Goal: Task Accomplishment & Management: Use online tool/utility

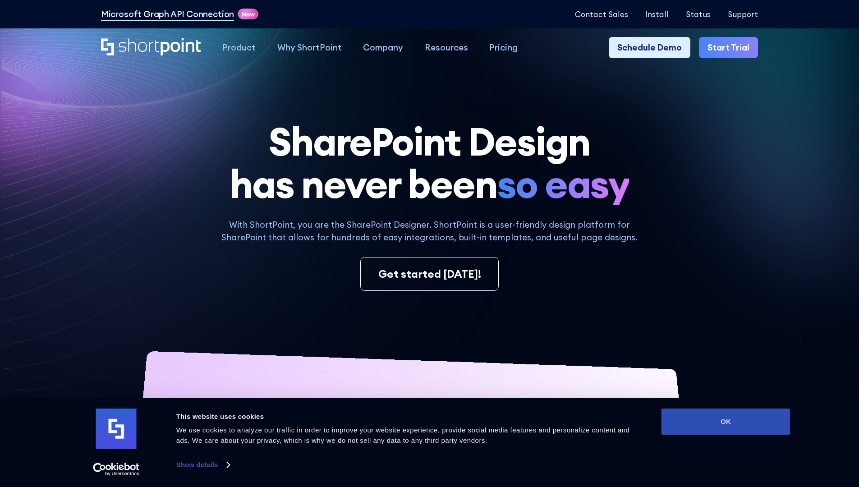
click at [725, 421] on button "OK" at bounding box center [725, 421] width 129 height 26
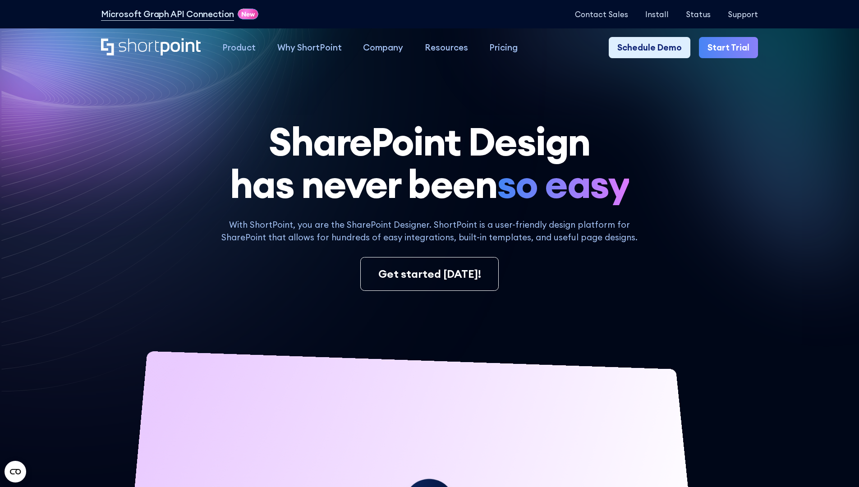
click at [731, 48] on link "Start Trial" at bounding box center [728, 48] width 59 height 22
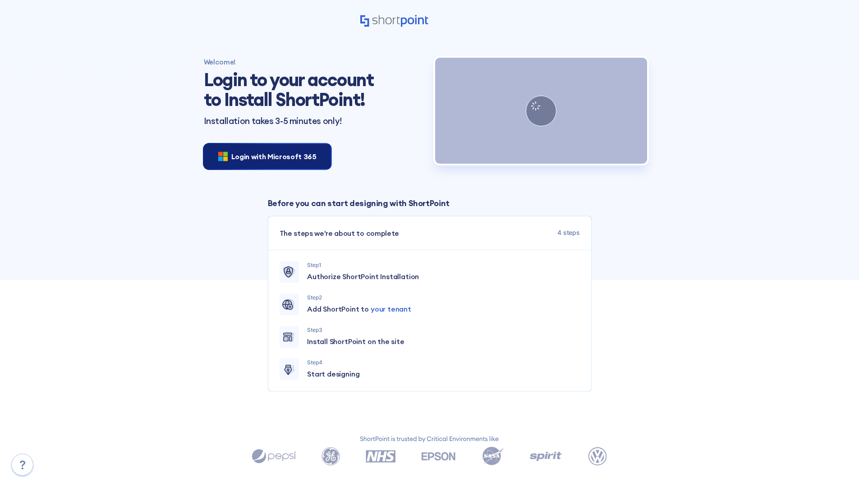
click at [265, 156] on span "Login with Microsoft 365" at bounding box center [273, 156] width 85 height 11
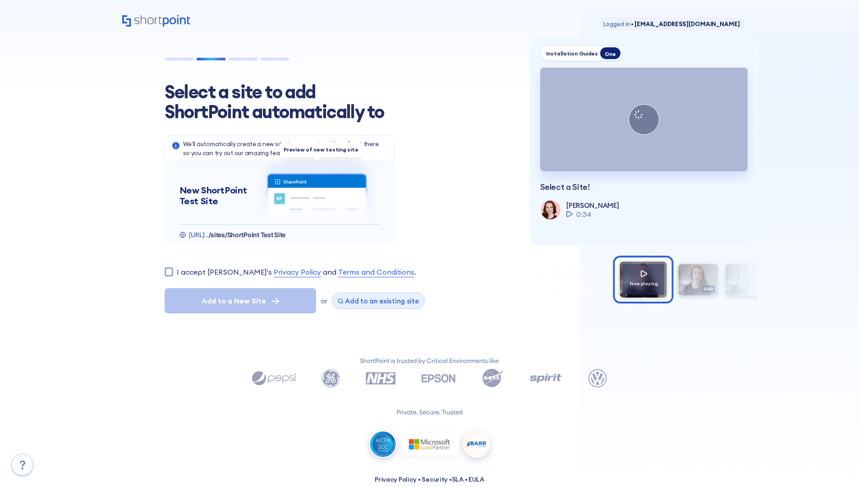
click at [375, 301] on span "Add to an existing site" at bounding box center [382, 301] width 74 height 9
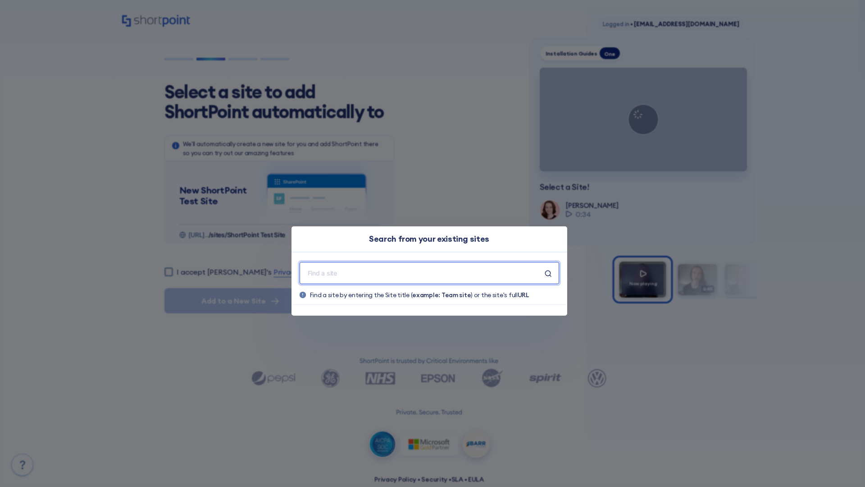
type input "Polar_Existing_Site"
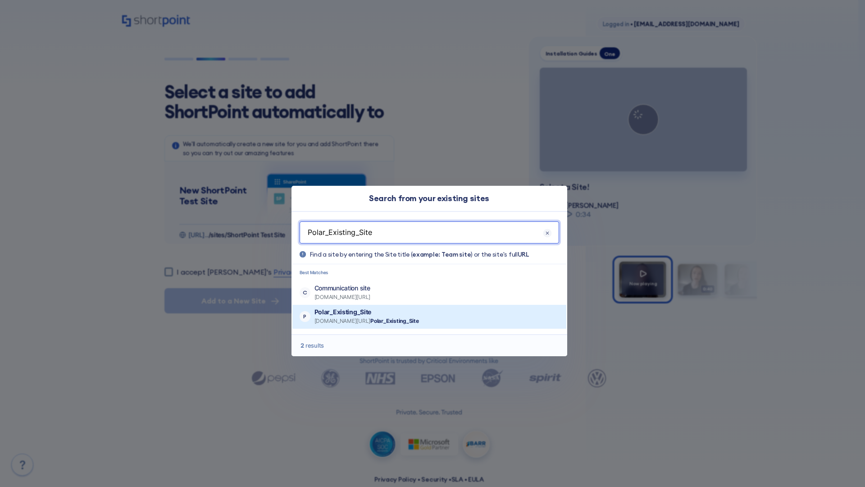
click at [393, 312] on p "Polar_Existing_Site" at bounding box center [367, 311] width 105 height 9
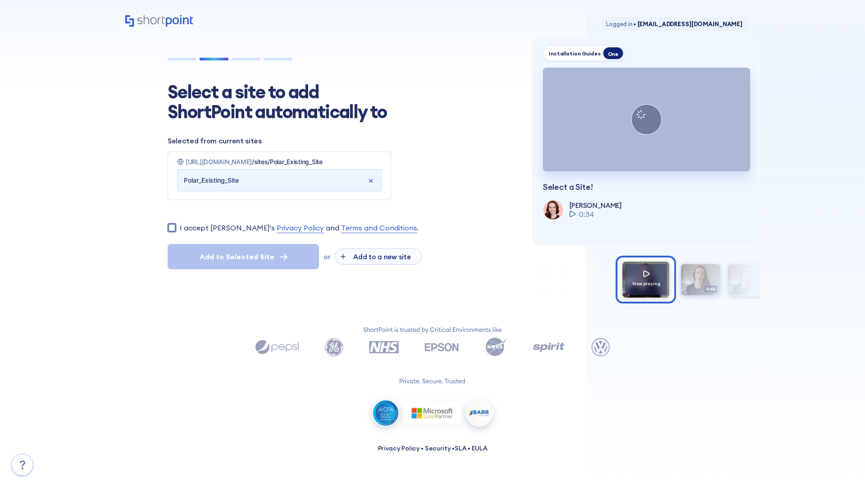
click at [172, 232] on input "I accept [PERSON_NAME]'s Privacy Policy and Terms and Conditions ." at bounding box center [172, 227] width 9 height 9
checkbox input "true"
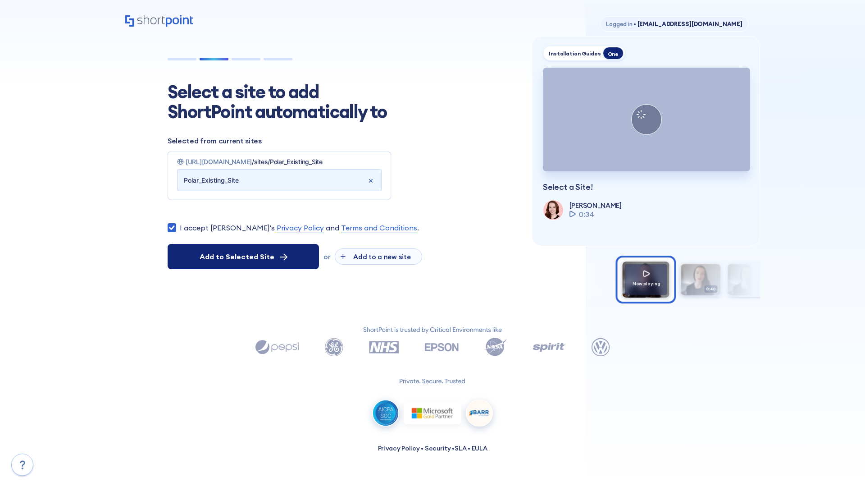
click at [243, 262] on span "Add to Selected Site" at bounding box center [237, 256] width 75 height 11
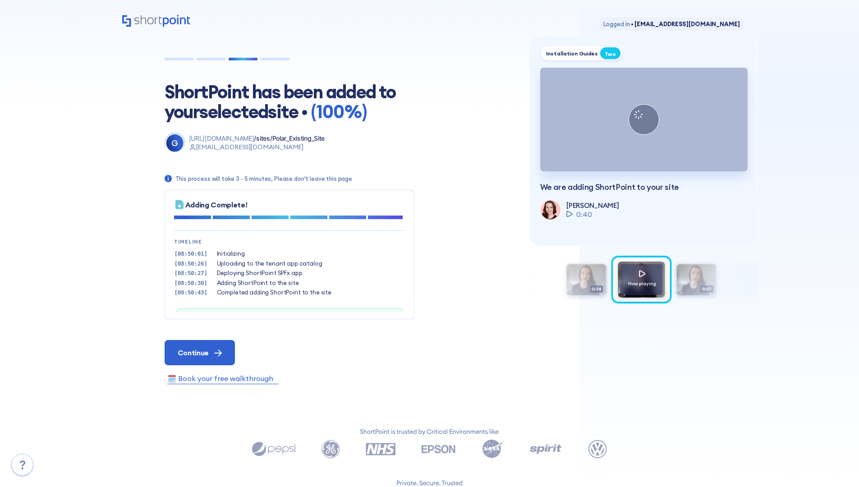
scroll to position [27, 0]
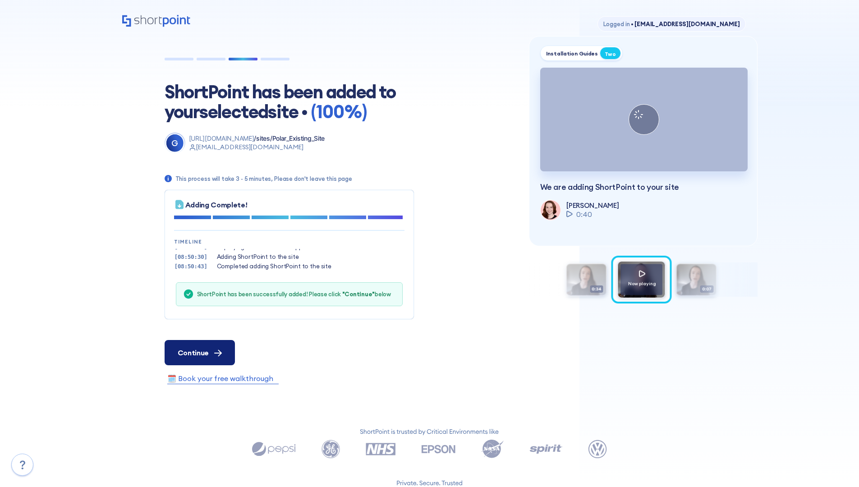
click at [199, 352] on span "Continue" at bounding box center [193, 352] width 31 height 11
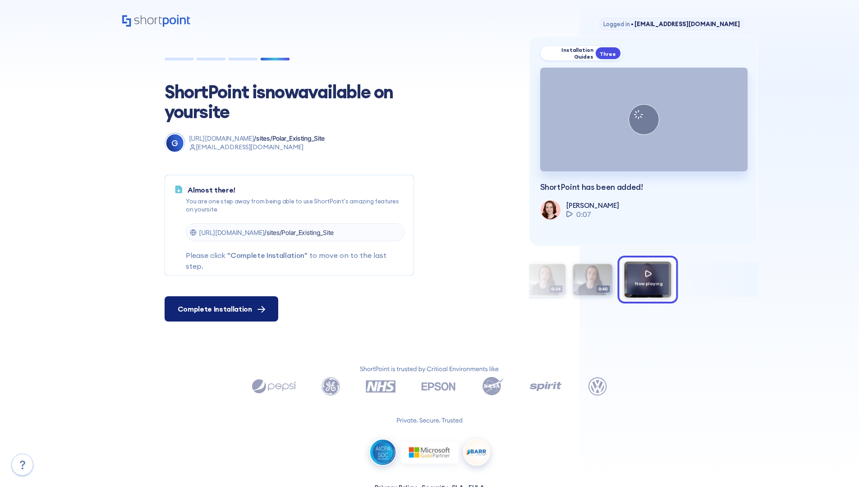
click at [220, 309] on span "Complete Installation" at bounding box center [215, 308] width 74 height 11
